Goal: Information Seeking & Learning: Compare options

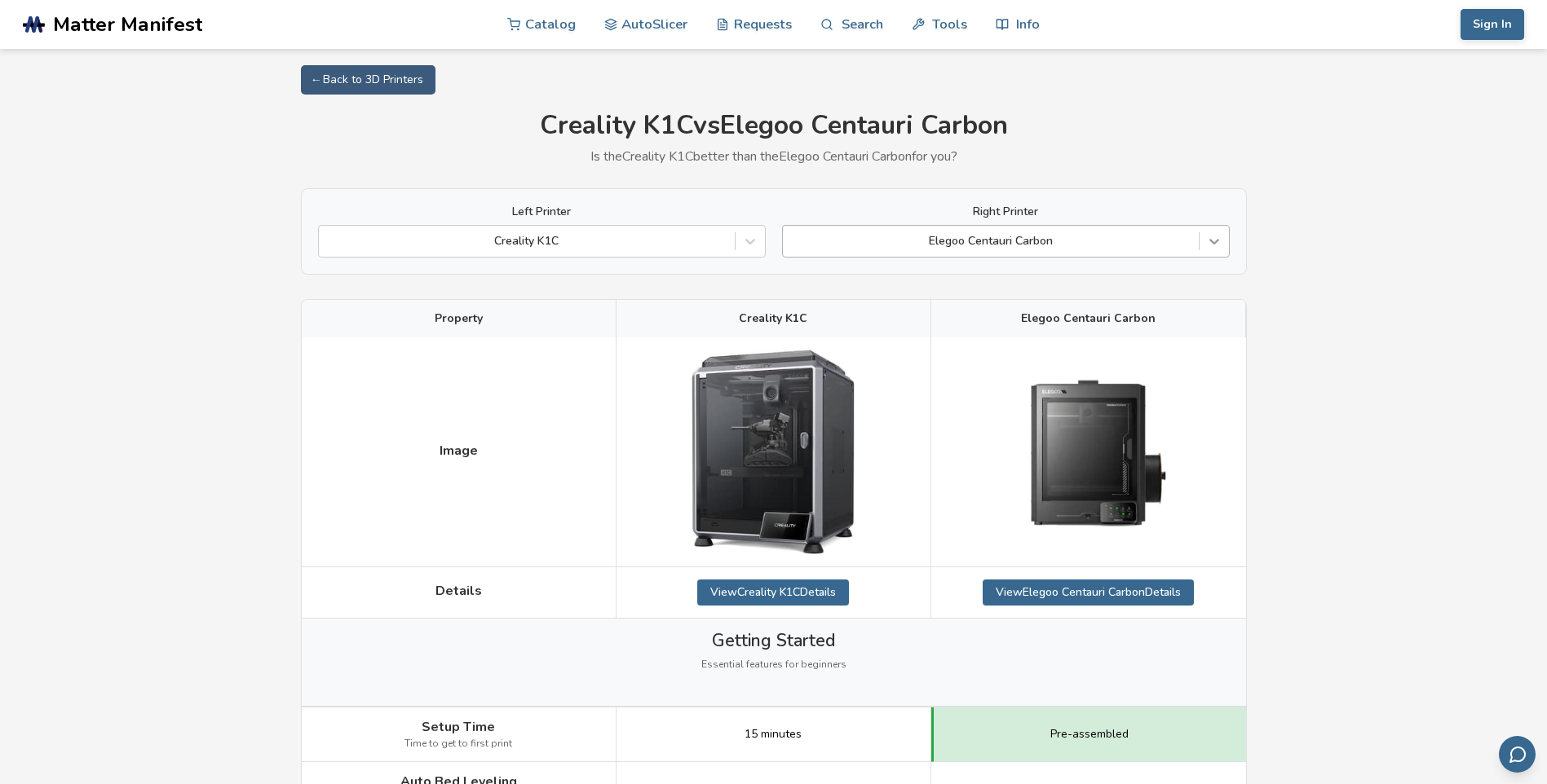
click at [1216, 234] on icon at bounding box center [1214, 241] width 17 height 17
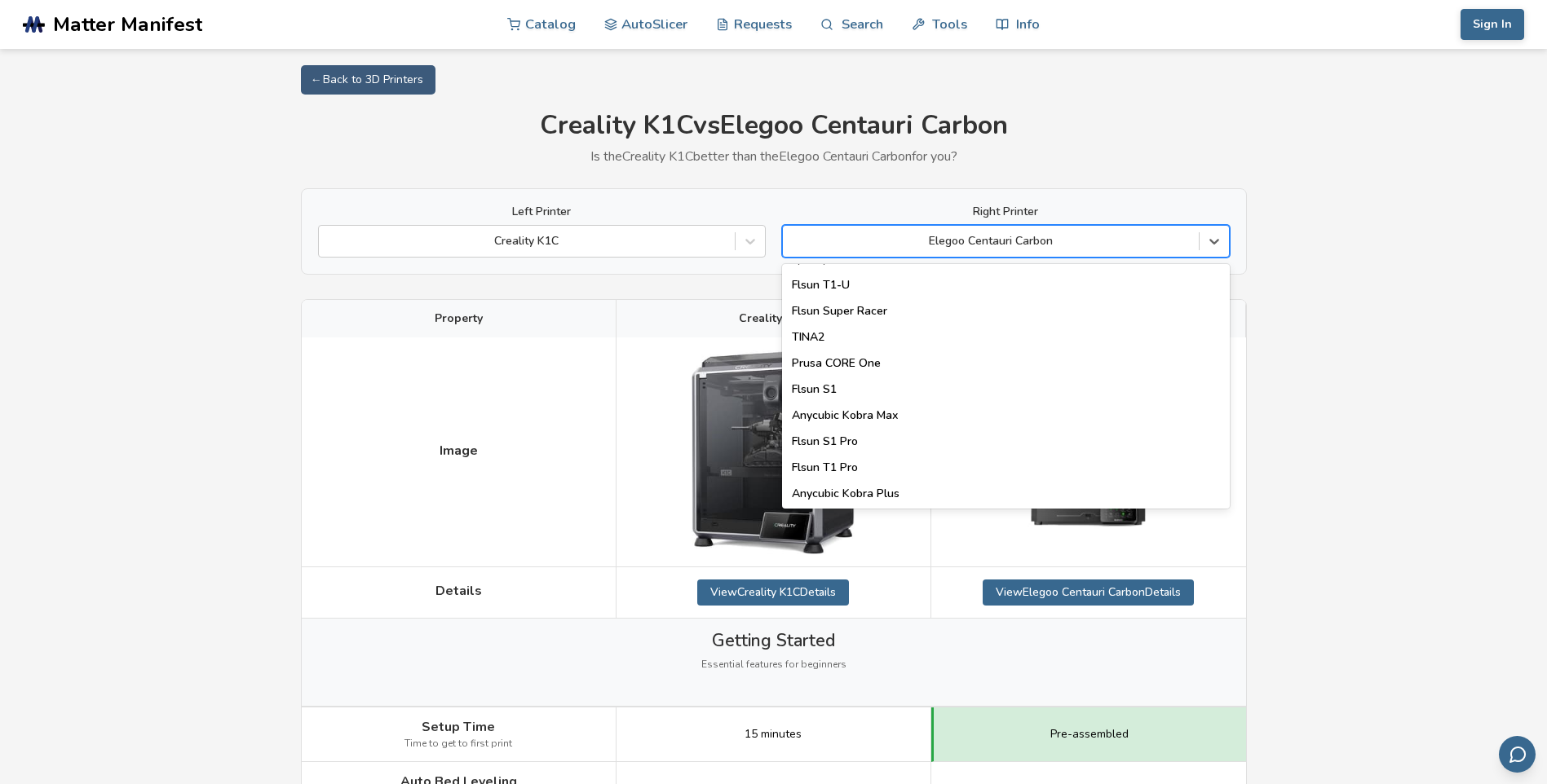
scroll to position [2090, 0]
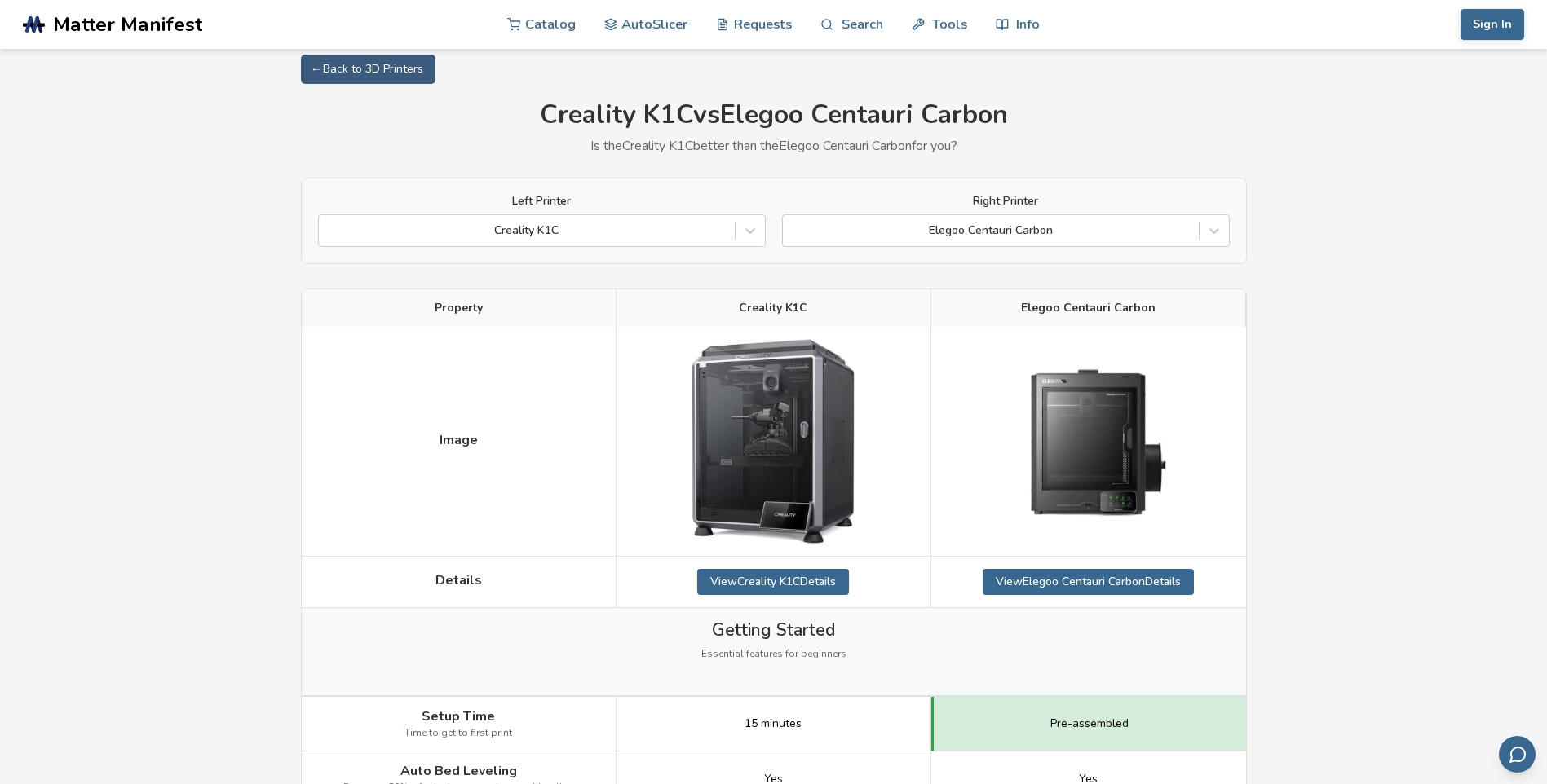
scroll to position [0, 0]
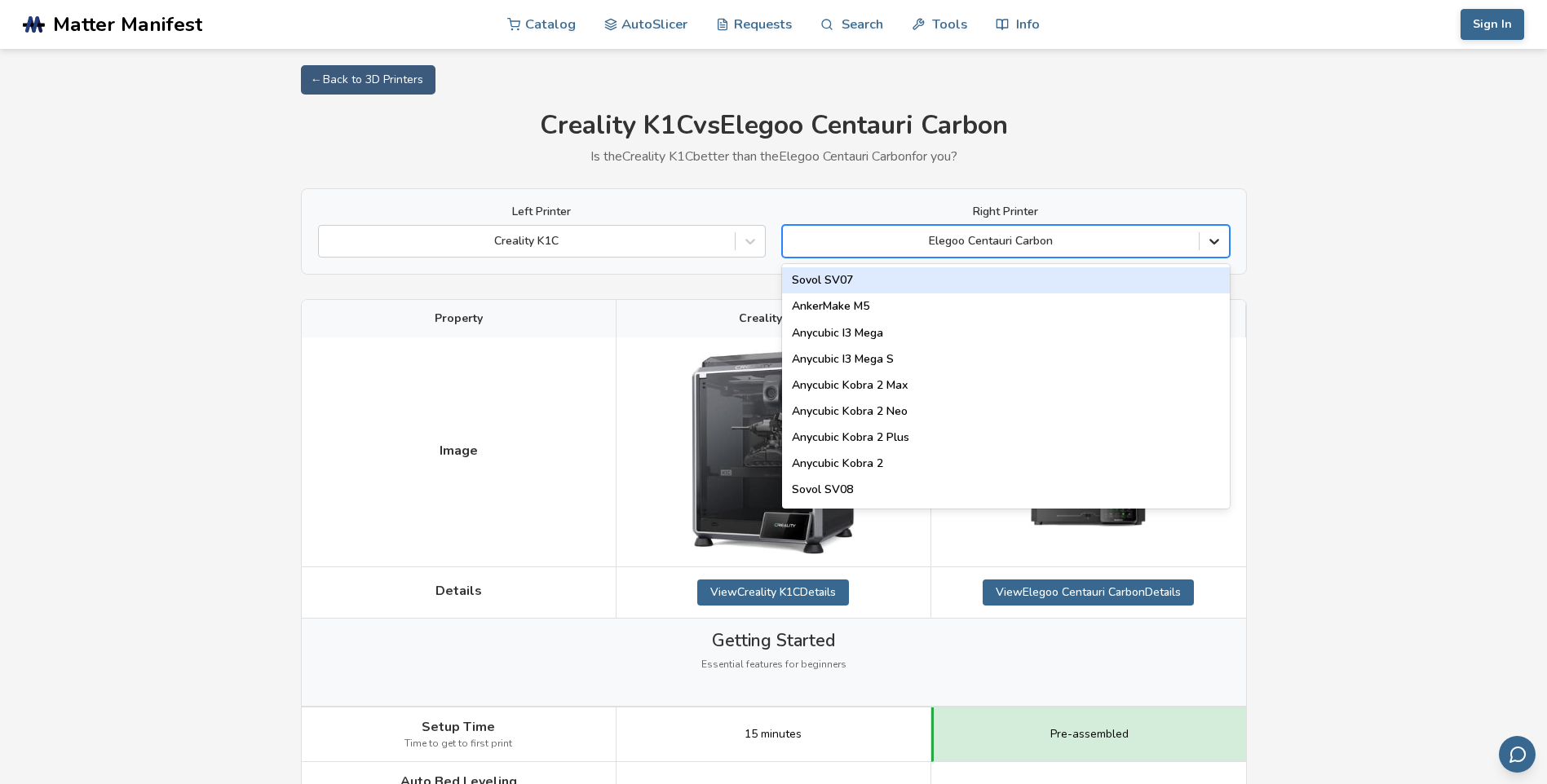
click at [1209, 232] on div at bounding box center [1214, 241] width 29 height 29
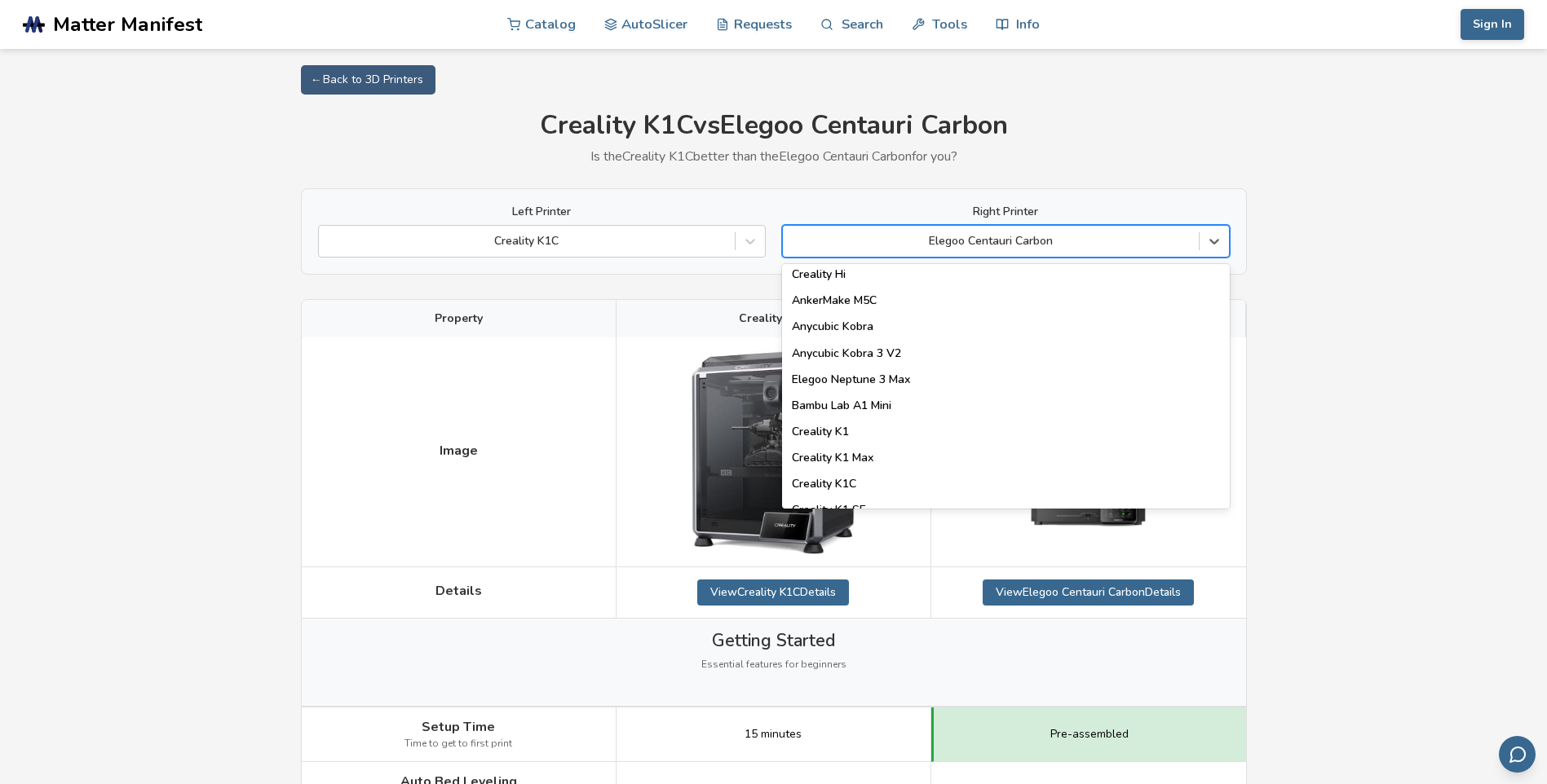
scroll to position [245, 0]
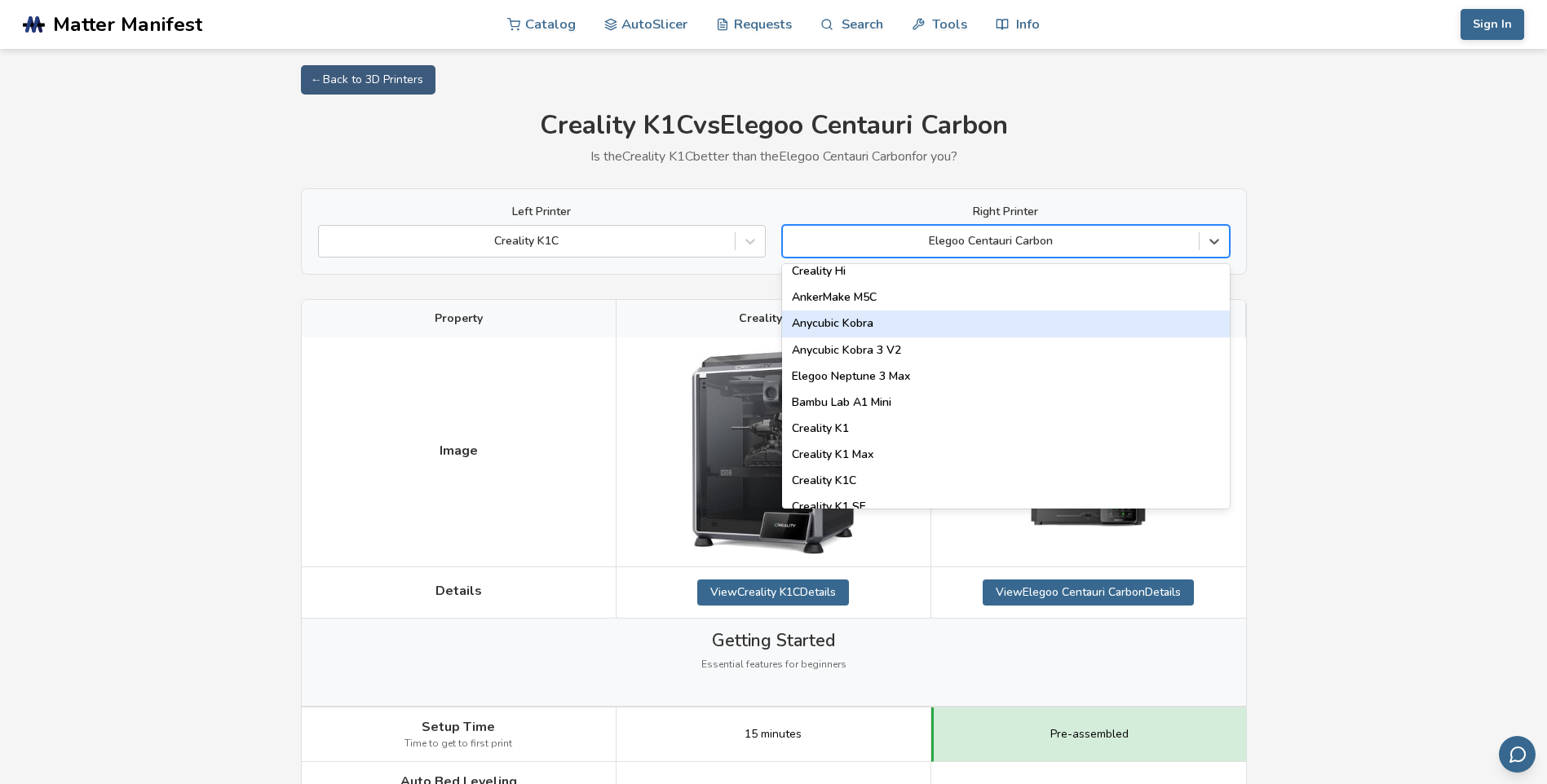
click at [879, 326] on div "Anycubic Kobra" at bounding box center [1005, 324] width 448 height 26
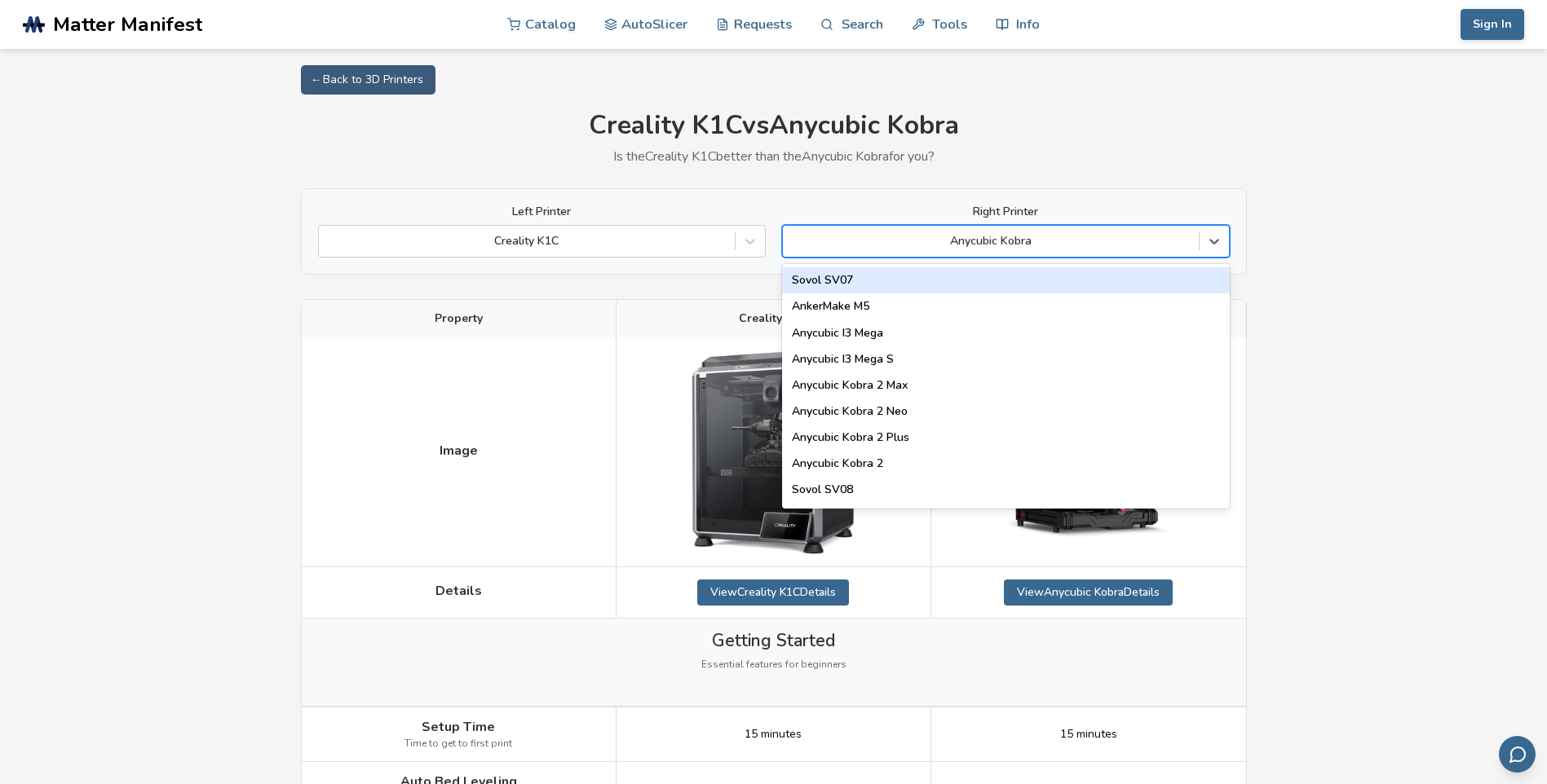
click at [1165, 245] on div at bounding box center [990, 241] width 400 height 17
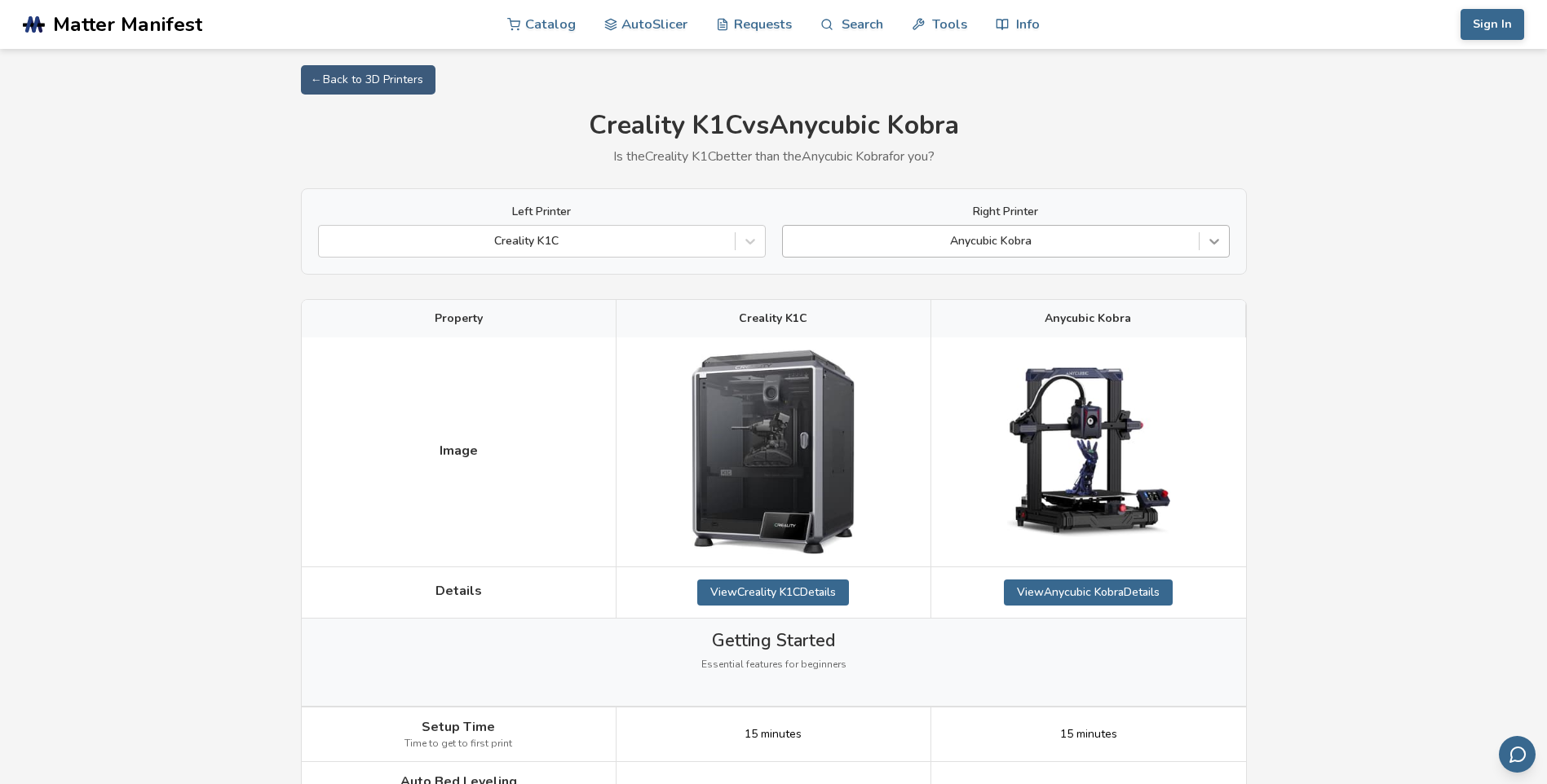
click at [1208, 238] on icon at bounding box center [1214, 241] width 17 height 17
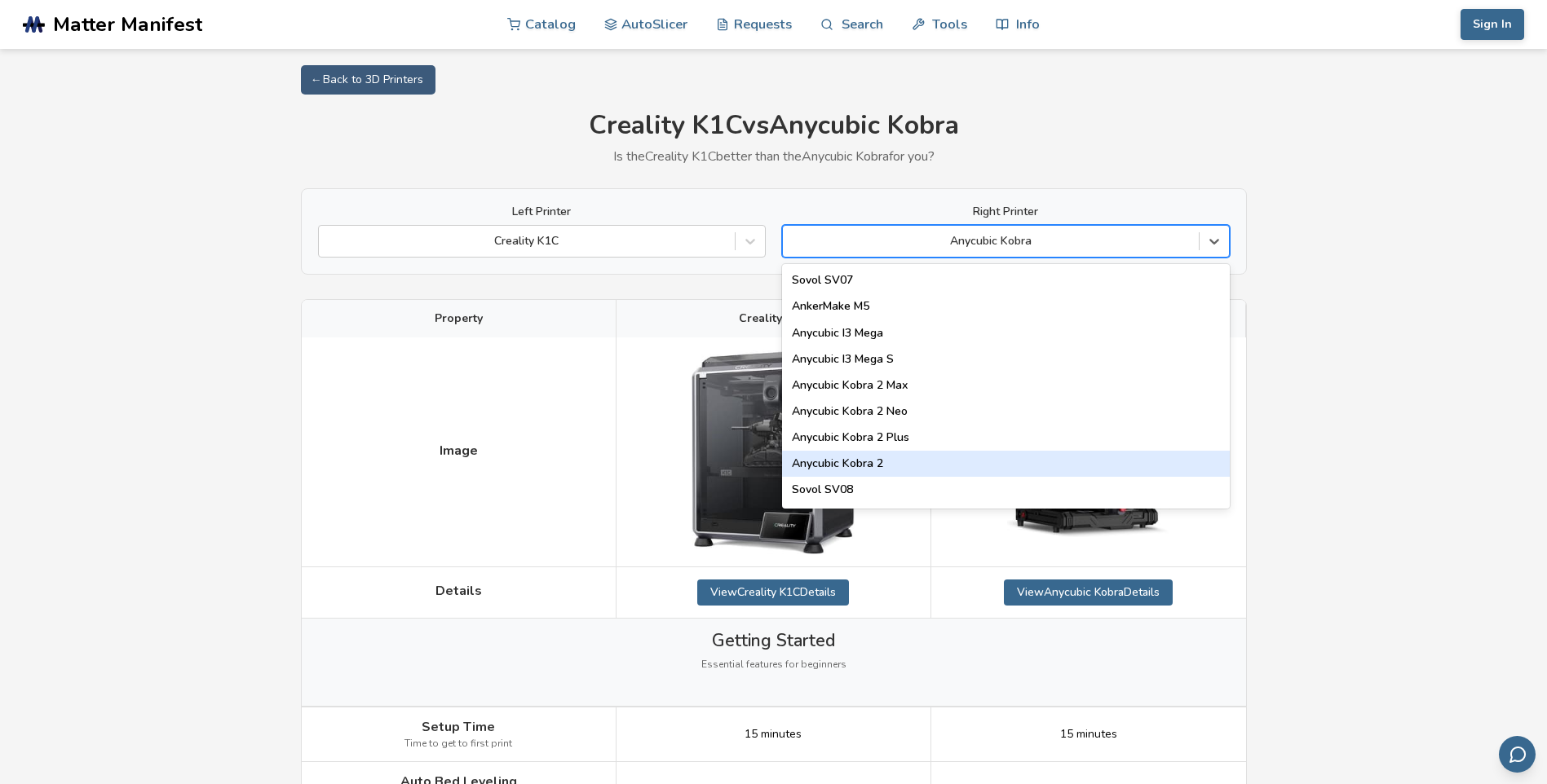
click at [913, 459] on div "Anycubic Kobra 2" at bounding box center [1005, 464] width 448 height 26
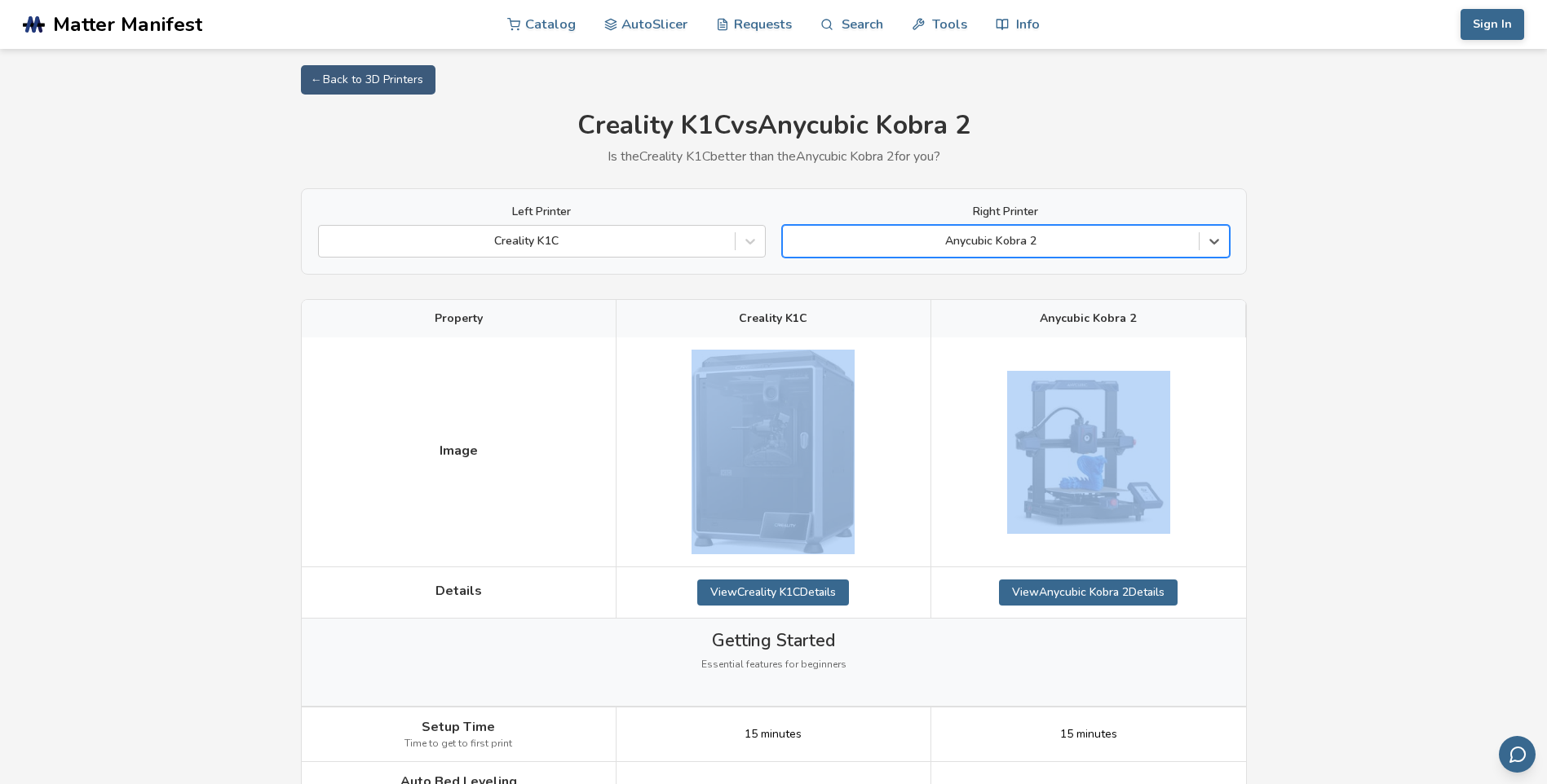
click at [913, 459] on div at bounding box center [774, 452] width 314 height 230
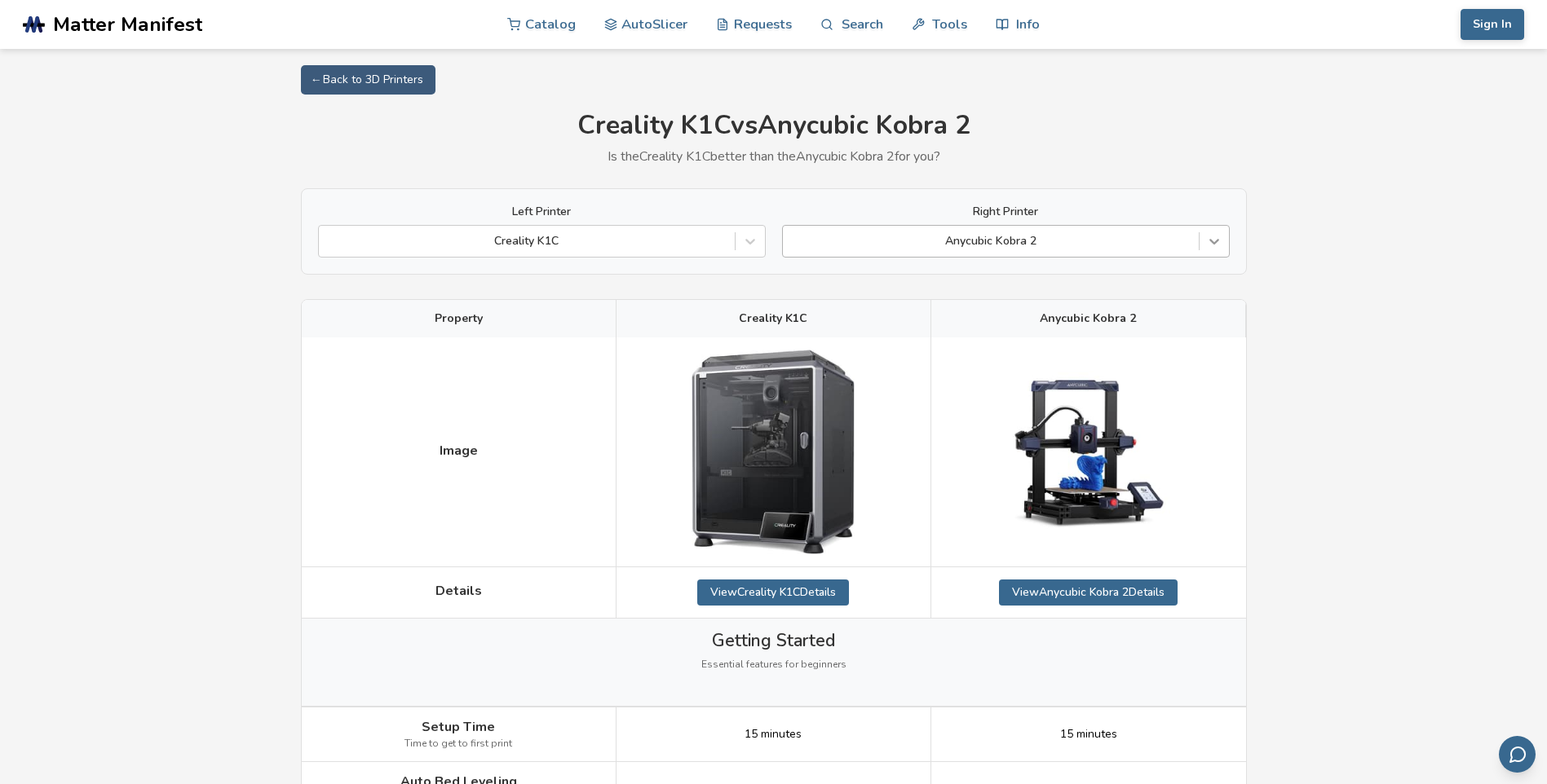
click at [1212, 243] on icon at bounding box center [1214, 242] width 10 height 6
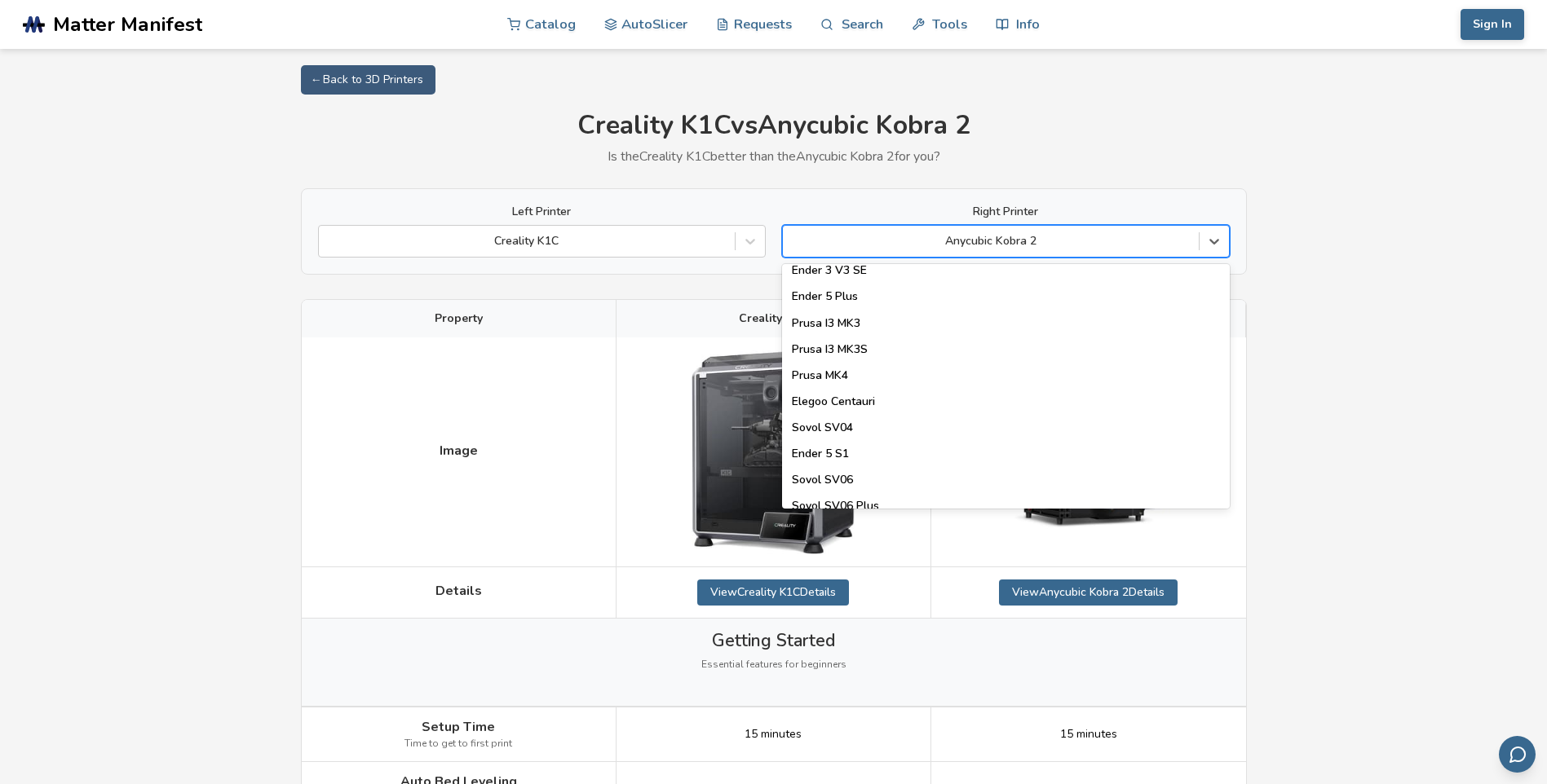
scroll to position [489, 0]
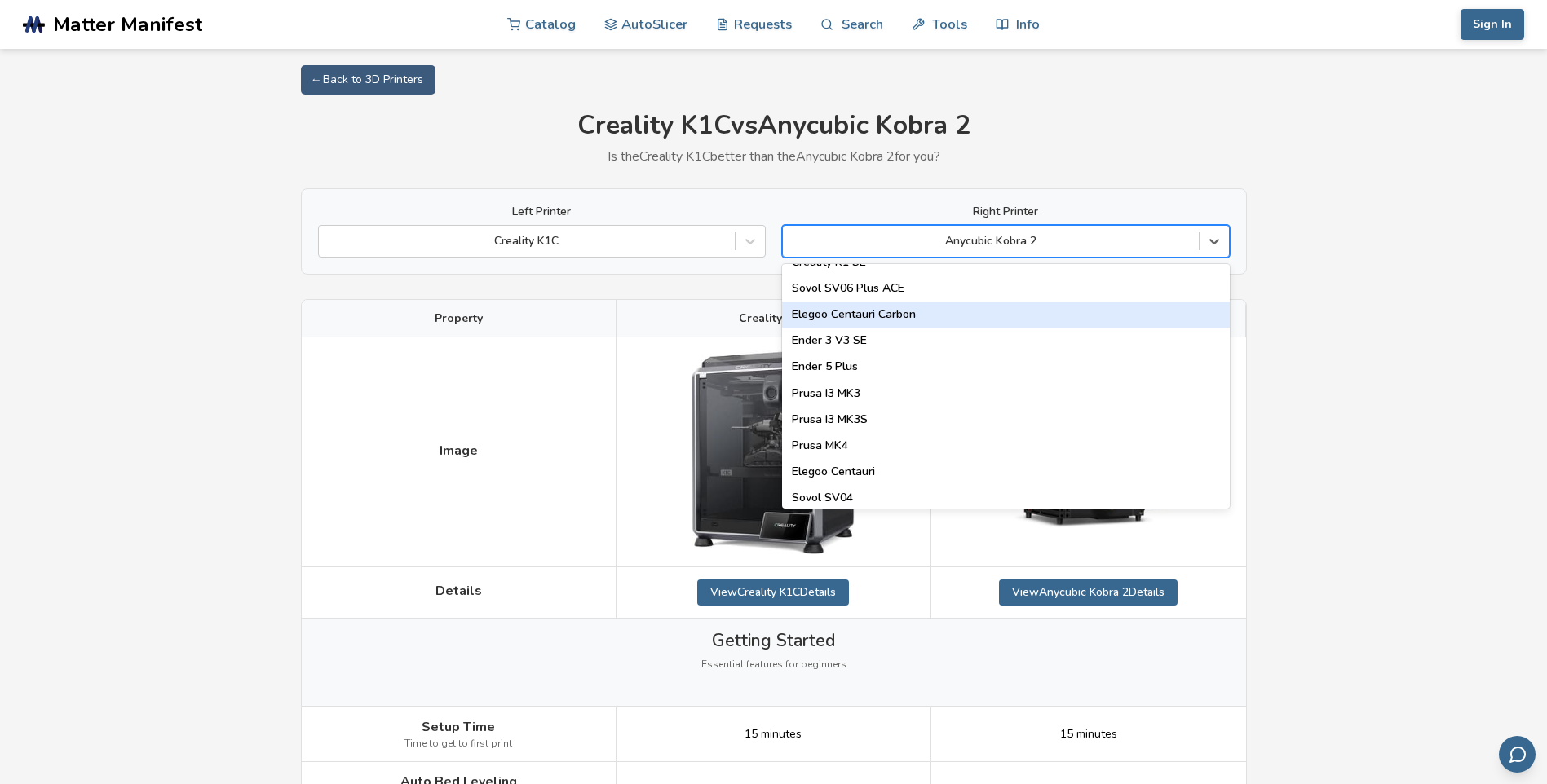
click at [884, 323] on div "Elegoo Centauri Carbon" at bounding box center [1005, 315] width 448 height 26
